Goal: Task Accomplishment & Management: Use online tool/utility

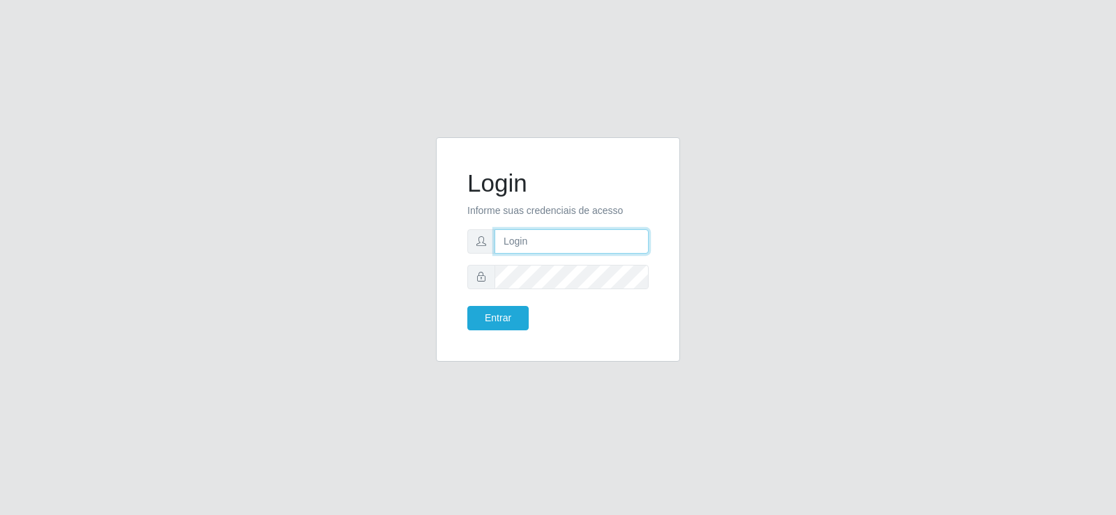
type input "[EMAIL_ADDRESS][DOMAIN_NAME]"
click at [628, 245] on input "[EMAIL_ADDRESS][DOMAIN_NAME]" at bounding box center [571, 241] width 154 height 24
click at [629, 245] on input "[EMAIL_ADDRESS][DOMAIN_NAME]" at bounding box center [571, 241] width 154 height 24
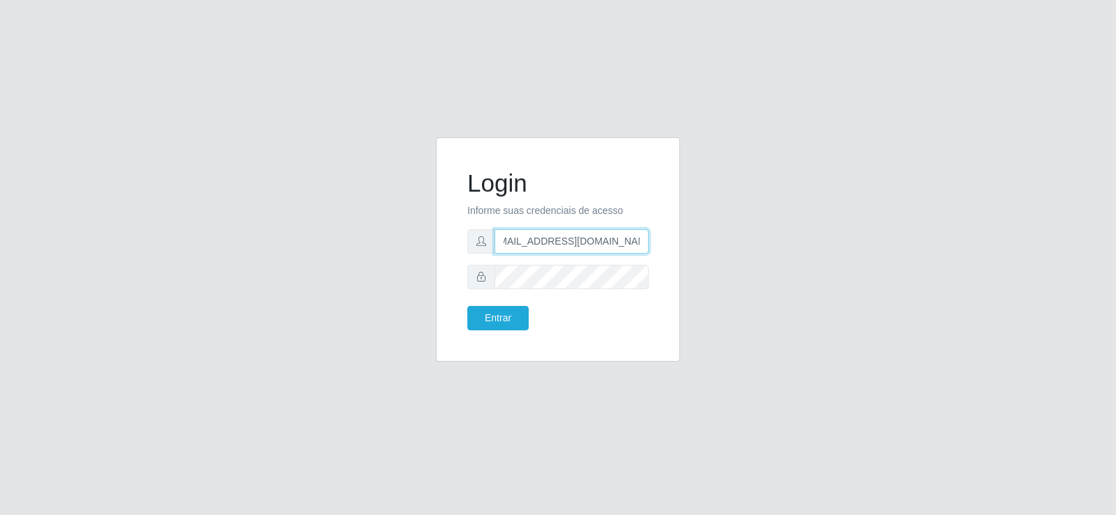
scroll to position [0, 15]
click at [629, 245] on input "[EMAIL_ADDRESS][DOMAIN_NAME]" at bounding box center [571, 241] width 154 height 24
type input "raizasup@tadeu"
click at [486, 319] on button "Entrar" at bounding box center [497, 318] width 61 height 24
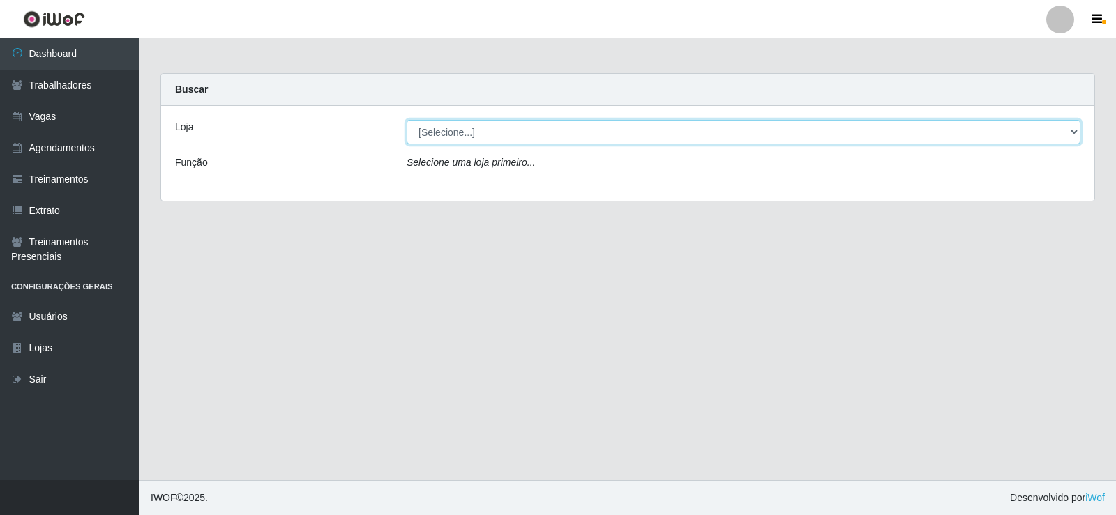
click at [458, 124] on select "[Selecione...] Supermercado Tadeu - [GEOGRAPHIC_DATA]" at bounding box center [744, 132] width 674 height 24
select select "195"
click at [407, 120] on select "[Selecione...] Supermercado Tadeu - [GEOGRAPHIC_DATA]" at bounding box center [744, 132] width 674 height 24
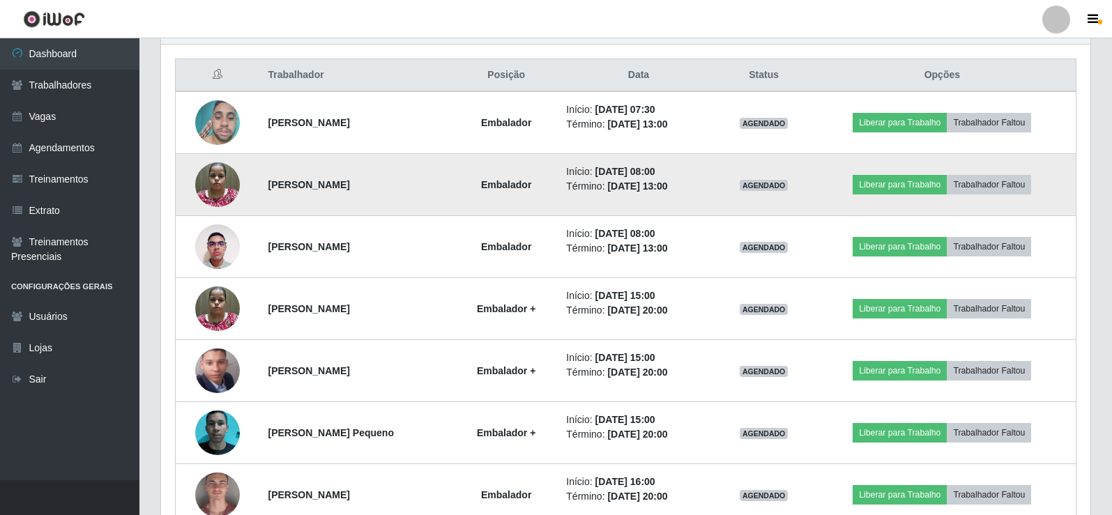
scroll to position [558, 0]
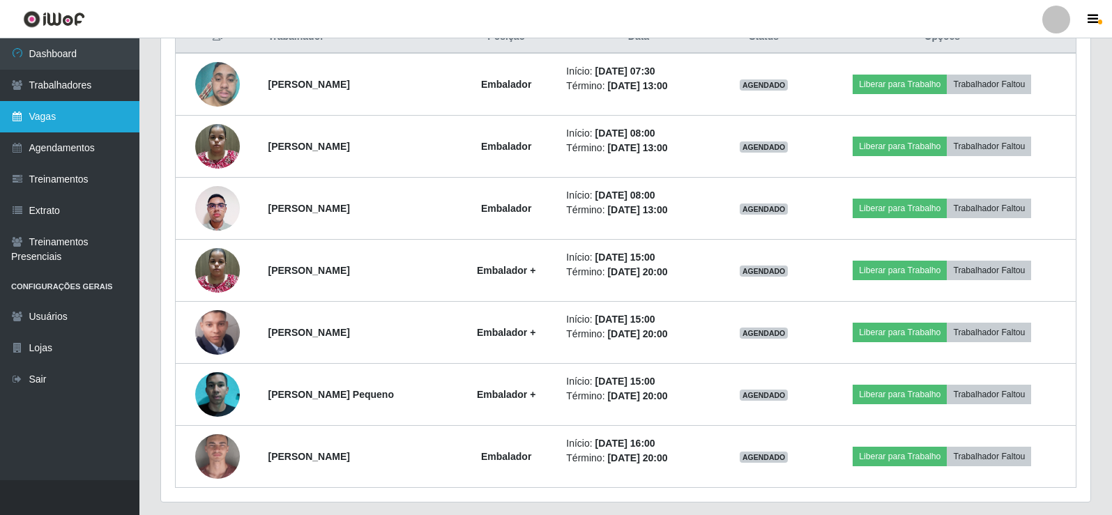
click at [89, 125] on link "Vagas" at bounding box center [69, 116] width 139 height 31
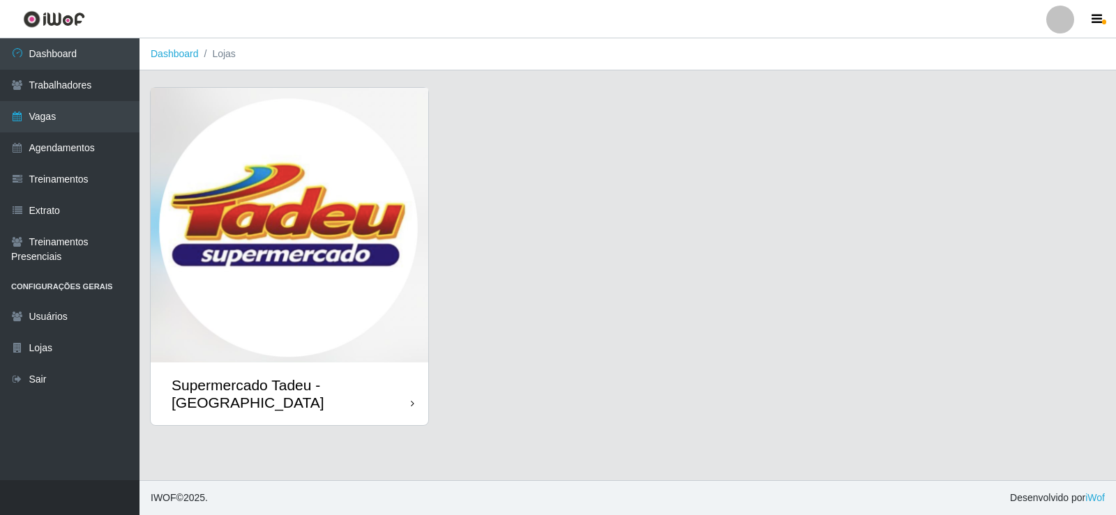
click at [310, 250] on img at bounding box center [290, 225] width 278 height 275
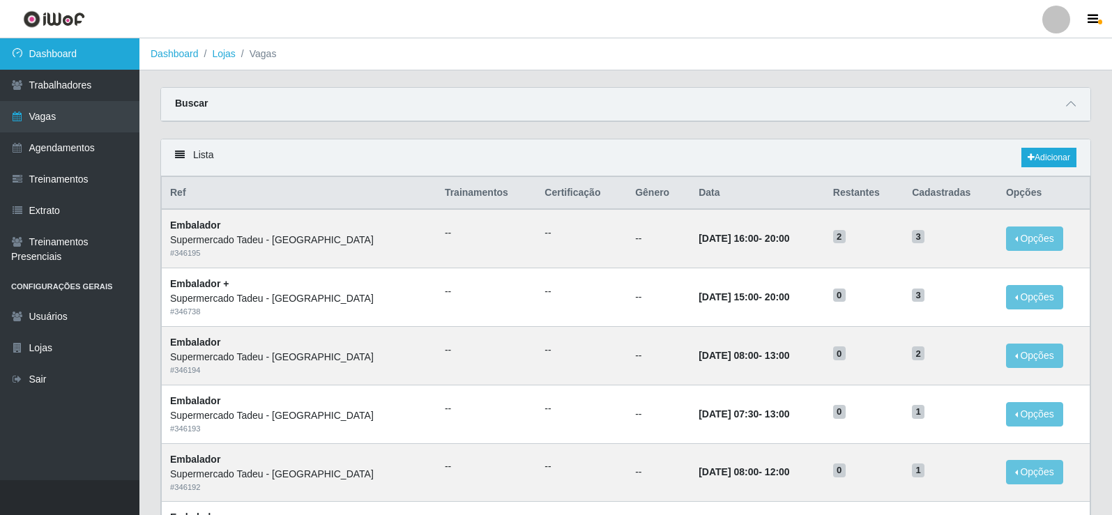
click at [93, 55] on link "Dashboard" at bounding box center [69, 53] width 139 height 31
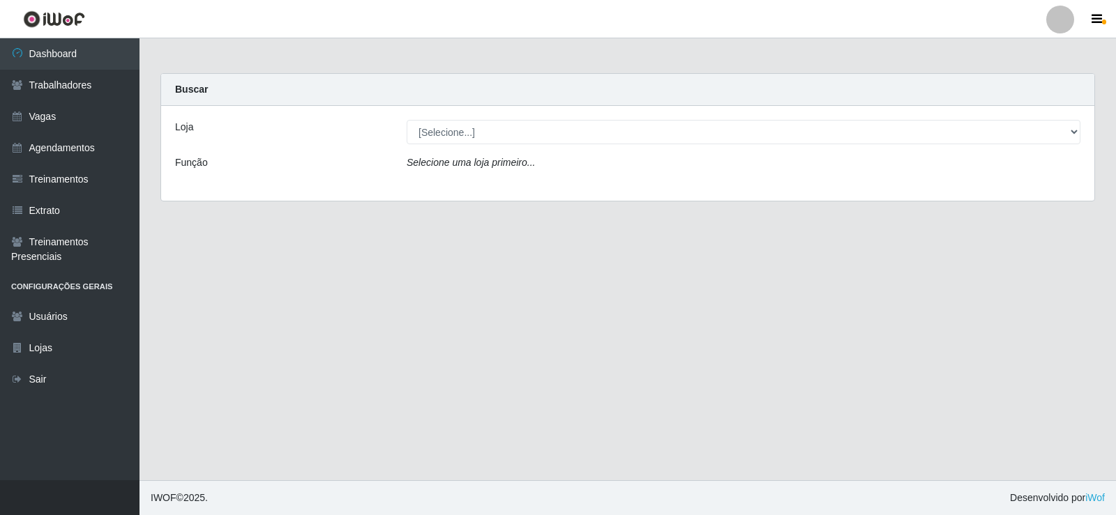
click at [530, 127] on select "[Selecione...] Supermercado Tadeu - [GEOGRAPHIC_DATA]" at bounding box center [744, 132] width 674 height 24
select select "195"
click at [407, 120] on select "[Selecione...] Supermercado Tadeu - [GEOGRAPHIC_DATA]" at bounding box center [744, 132] width 674 height 24
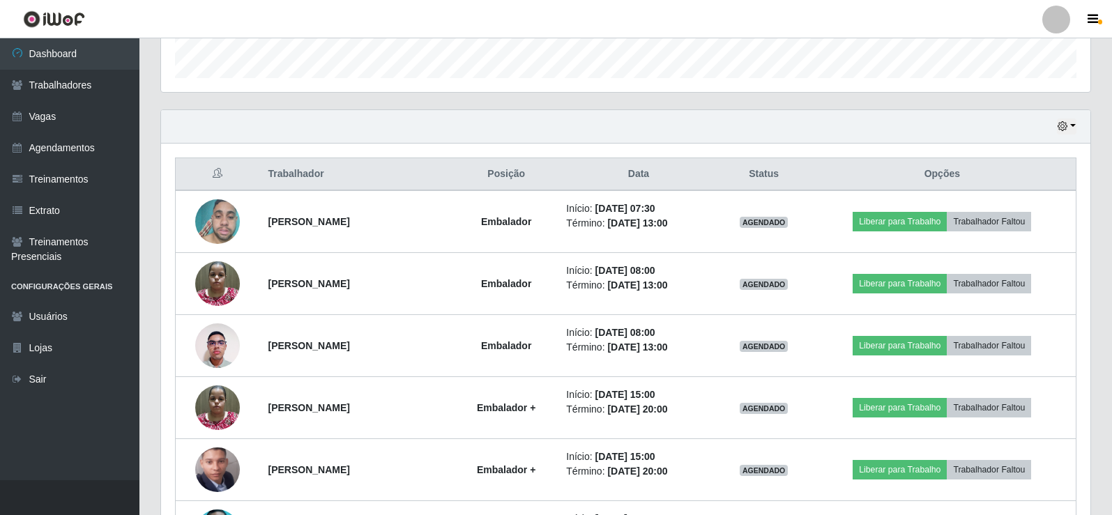
scroll to position [418, 0]
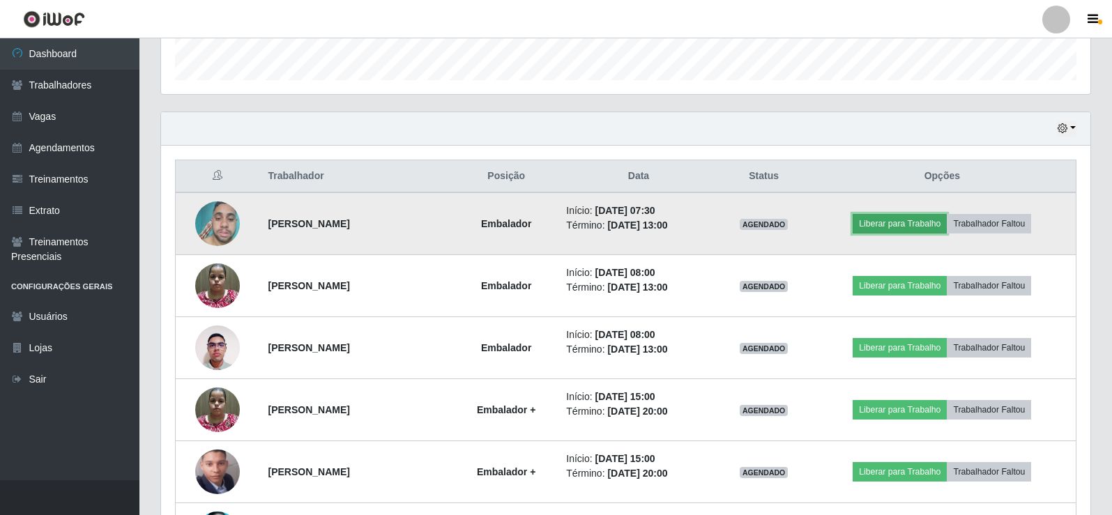
click at [868, 220] on button "Liberar para Trabalho" at bounding box center [900, 224] width 94 height 20
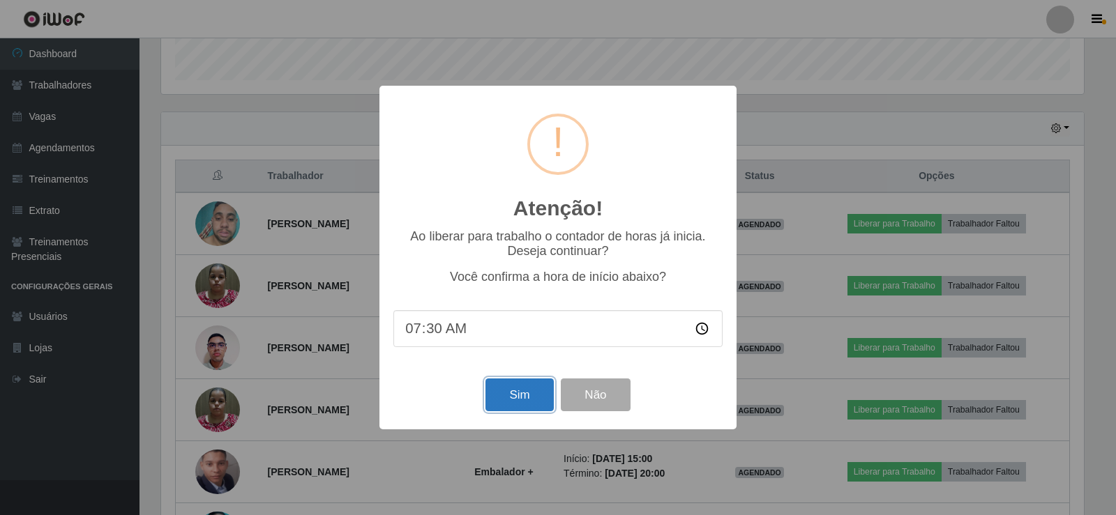
click at [499, 386] on button "Sim" at bounding box center [519, 395] width 68 height 33
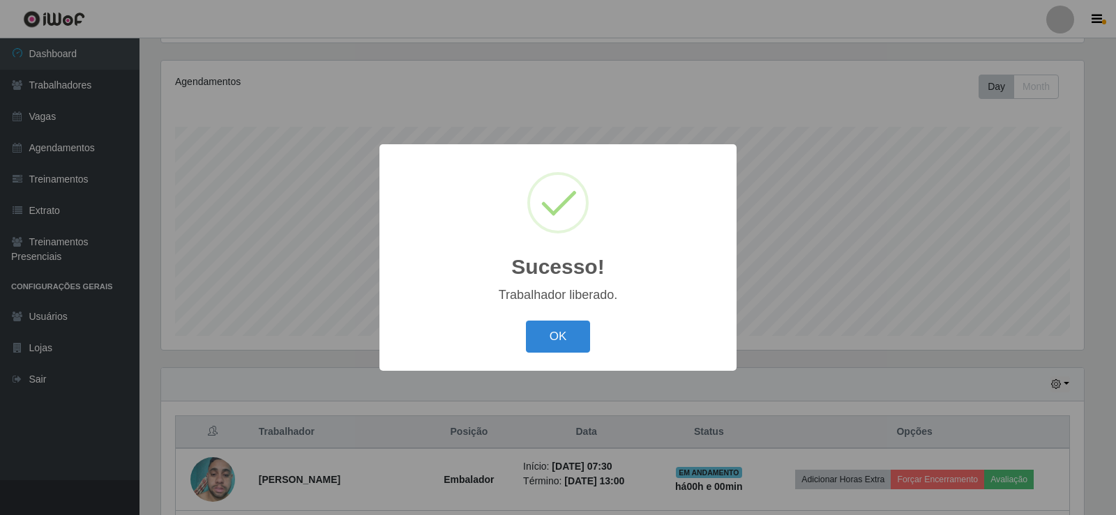
drag, startPoint x: 543, startPoint y: 329, endPoint x: 796, endPoint y: 59, distance: 370.0
click at [543, 328] on button "OK" at bounding box center [558, 337] width 65 height 33
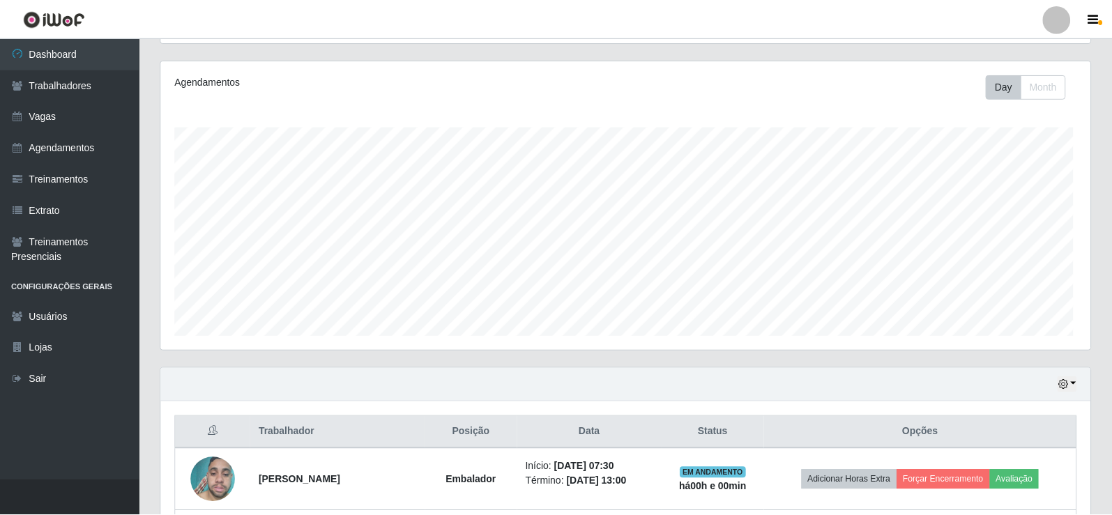
scroll to position [289, 930]
